Goal: Navigation & Orientation: Find specific page/section

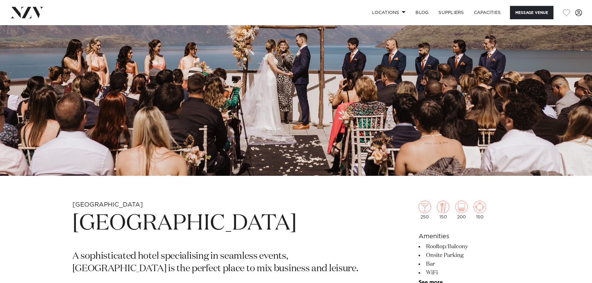
scroll to position [62, 0]
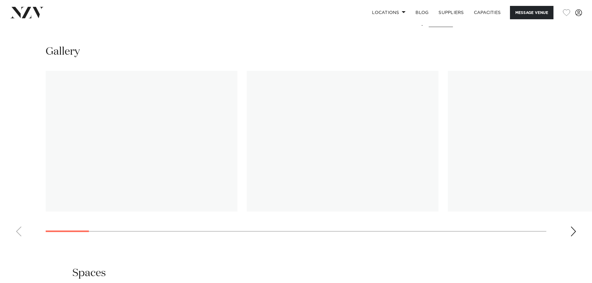
scroll to position [590, 0]
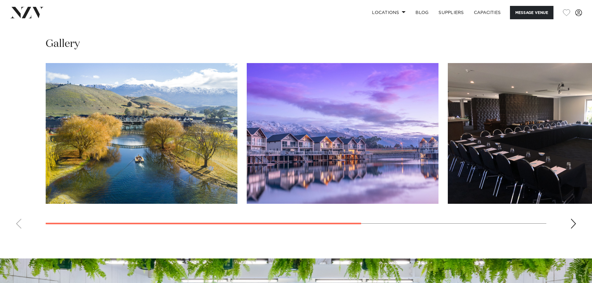
scroll to position [497, 0]
click at [573, 224] on div "Next slide" at bounding box center [573, 223] width 6 height 10
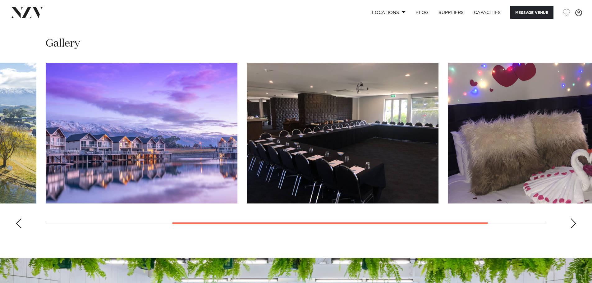
click at [573, 224] on div "Next slide" at bounding box center [573, 223] width 6 height 10
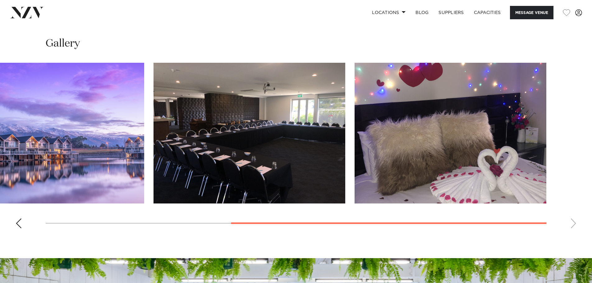
click at [573, 224] on swiper-container at bounding box center [296, 148] width 592 height 171
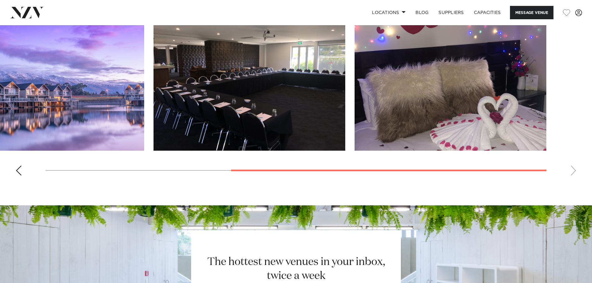
scroll to position [466, 0]
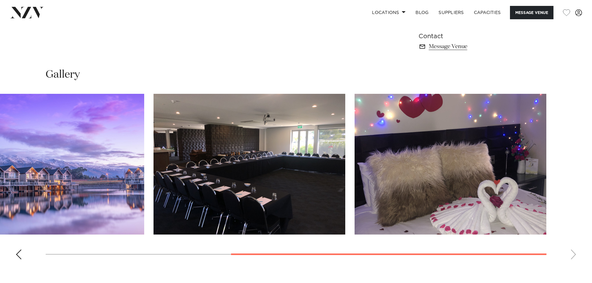
click at [19, 257] on div "Previous slide" at bounding box center [19, 254] width 6 height 10
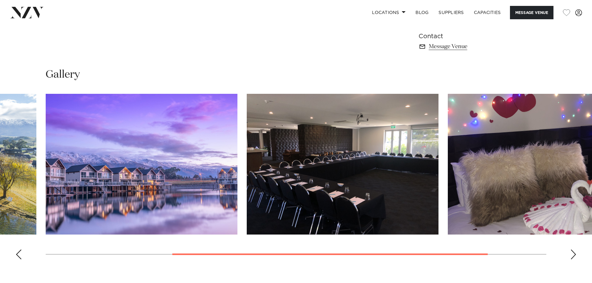
click at [19, 257] on div "Previous slide" at bounding box center [19, 254] width 6 height 10
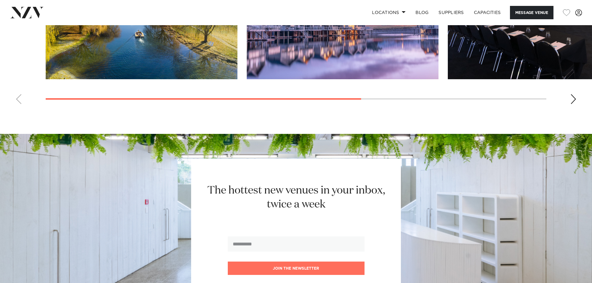
scroll to position [435, 0]
